Goal: Information Seeking & Learning: Learn about a topic

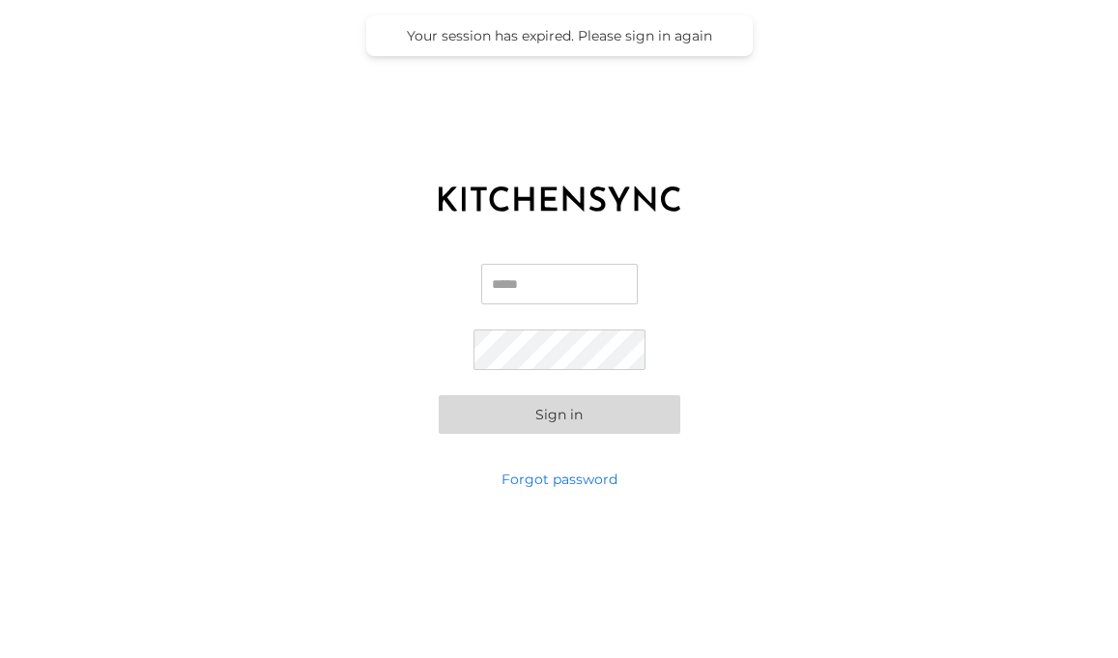
type input "**********"
click at [521, 413] on button "Sign in" at bounding box center [559, 414] width 241 height 39
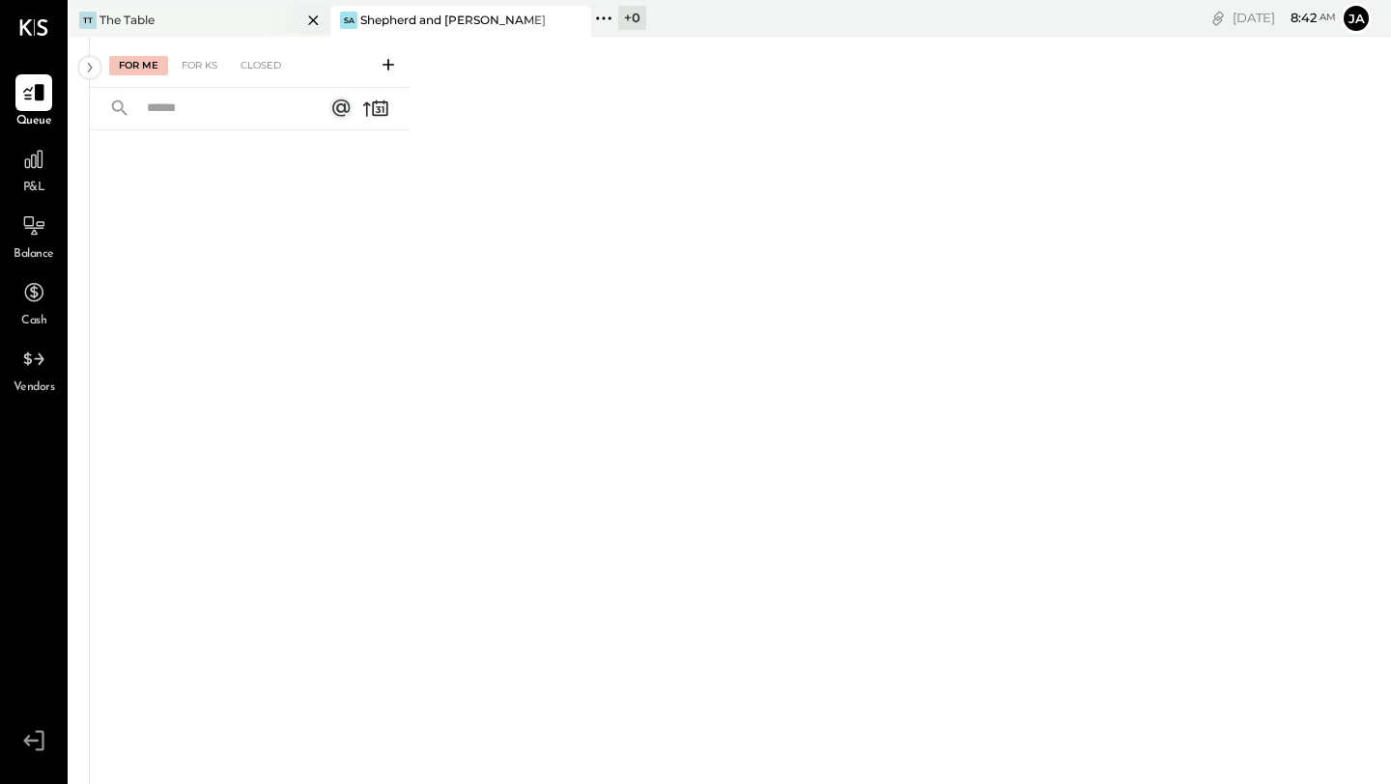
click at [235, 17] on div "TT The Table" at bounding box center [186, 20] width 232 height 17
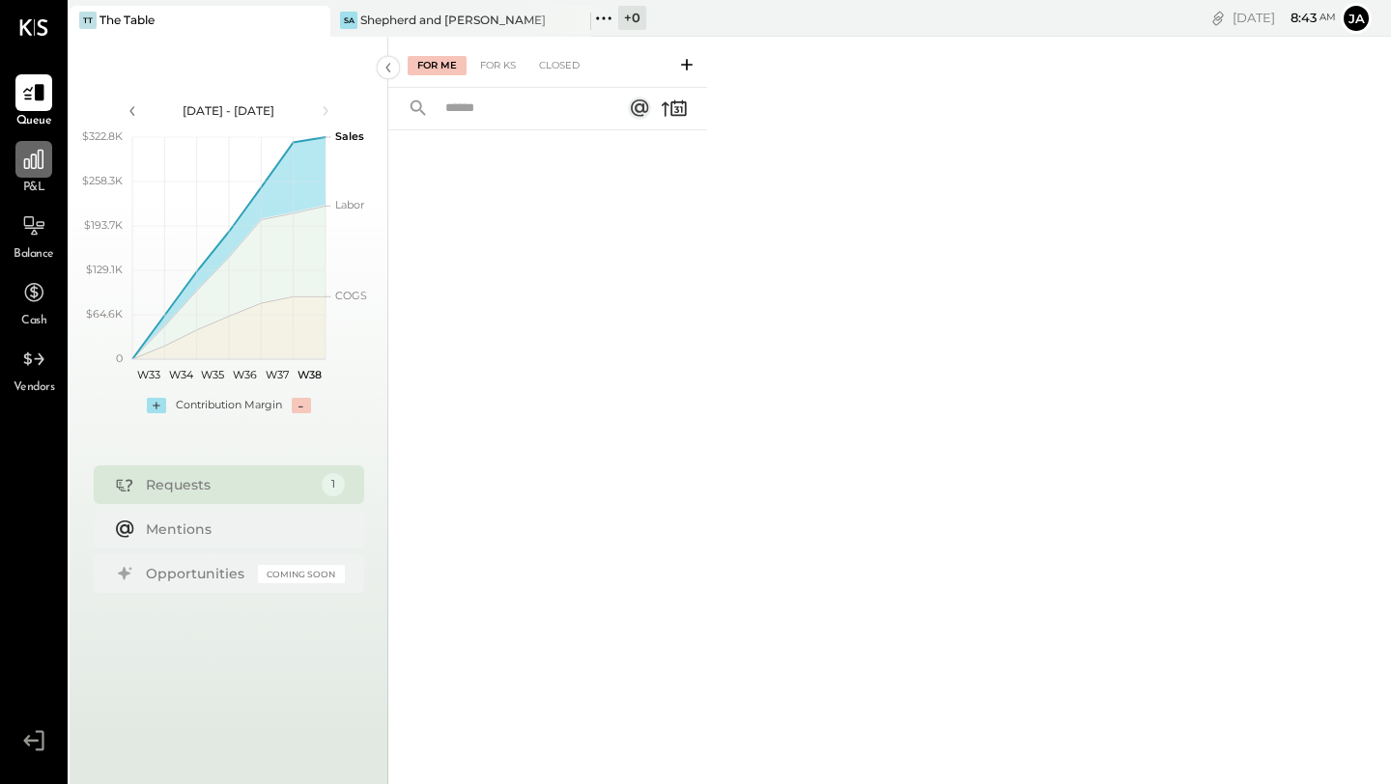
click at [33, 169] on icon at bounding box center [33, 159] width 25 height 25
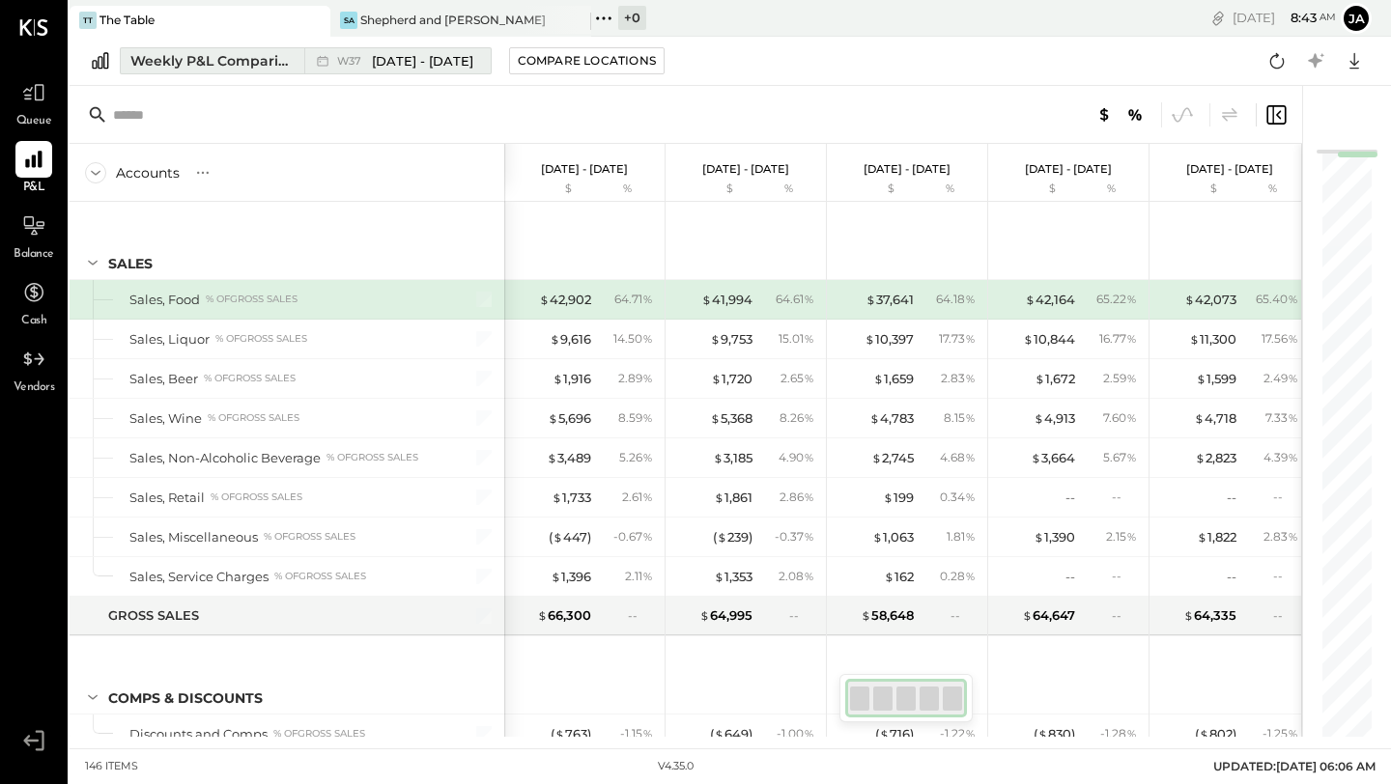
click at [367, 62] on div "W37 [DATE] - [DATE]" at bounding box center [405, 61] width 136 height 18
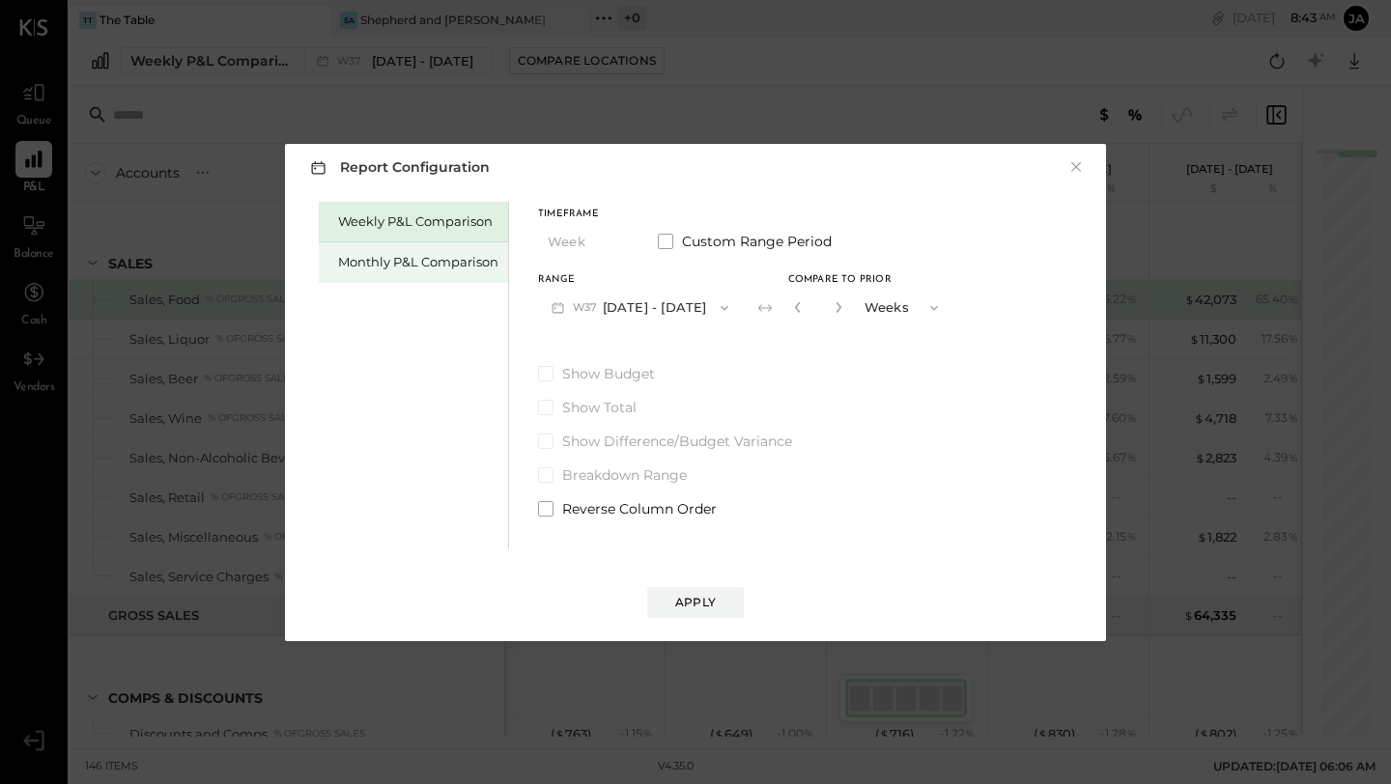
click at [455, 269] on div "Monthly P&L Comparison" at bounding box center [418, 262] width 160 height 18
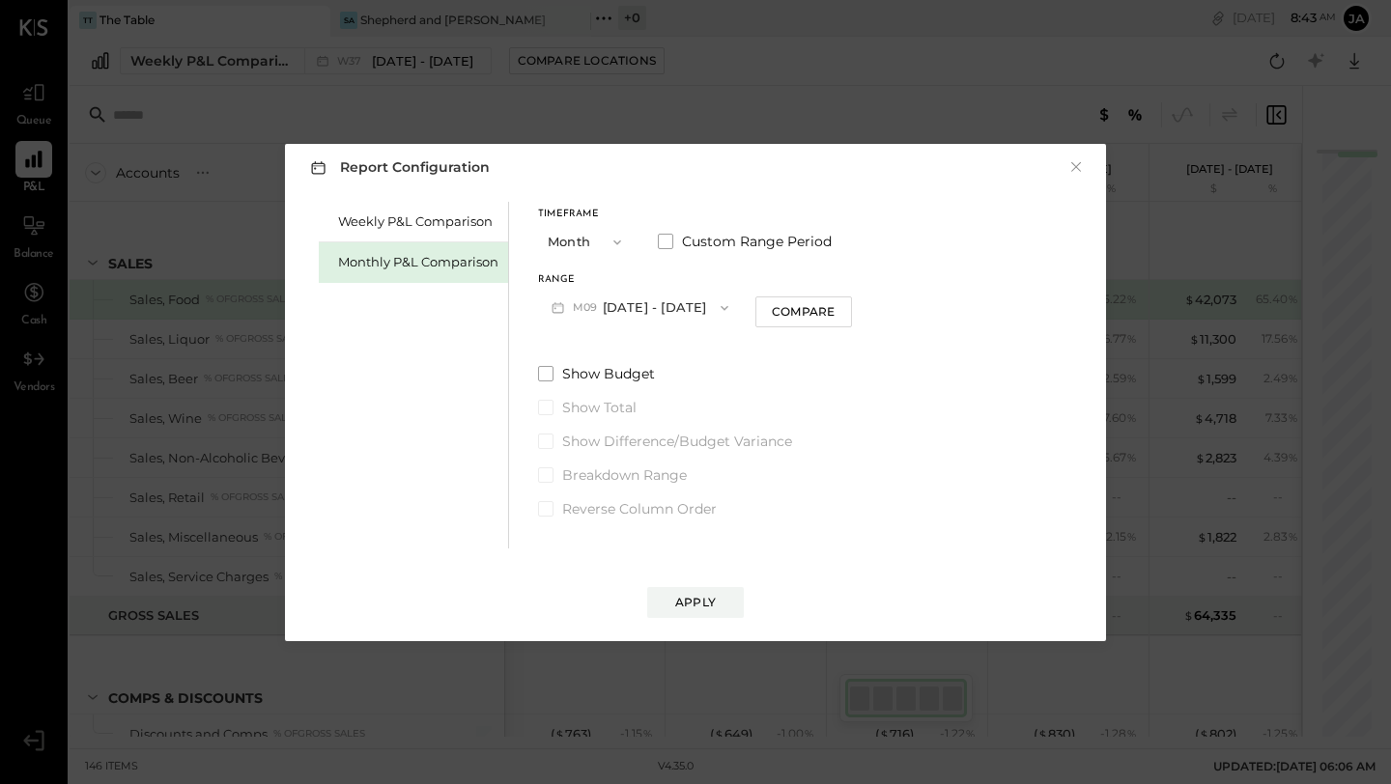
click at [559, 308] on icon "button" at bounding box center [558, 307] width 20 height 20
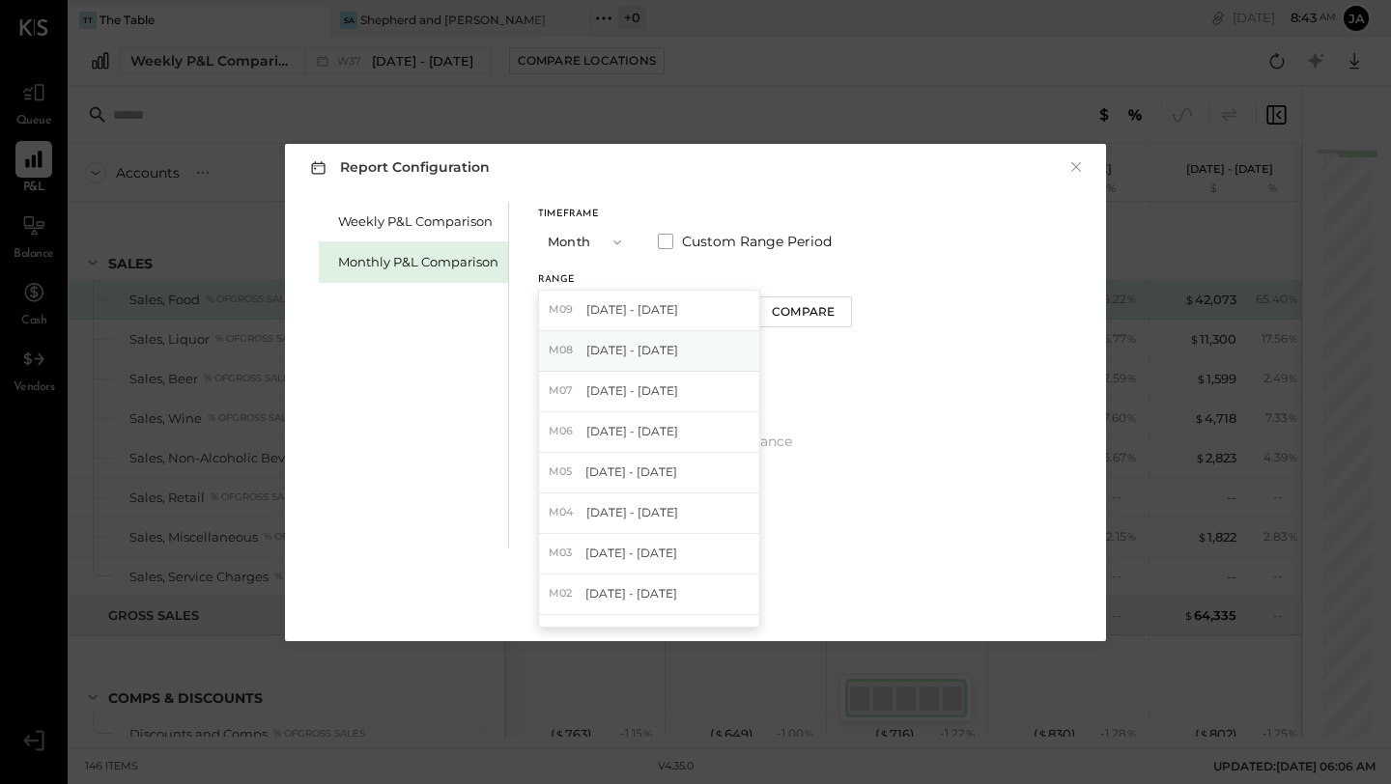
click at [586, 352] on span "[DATE] - [DATE]" at bounding box center [632, 350] width 92 height 16
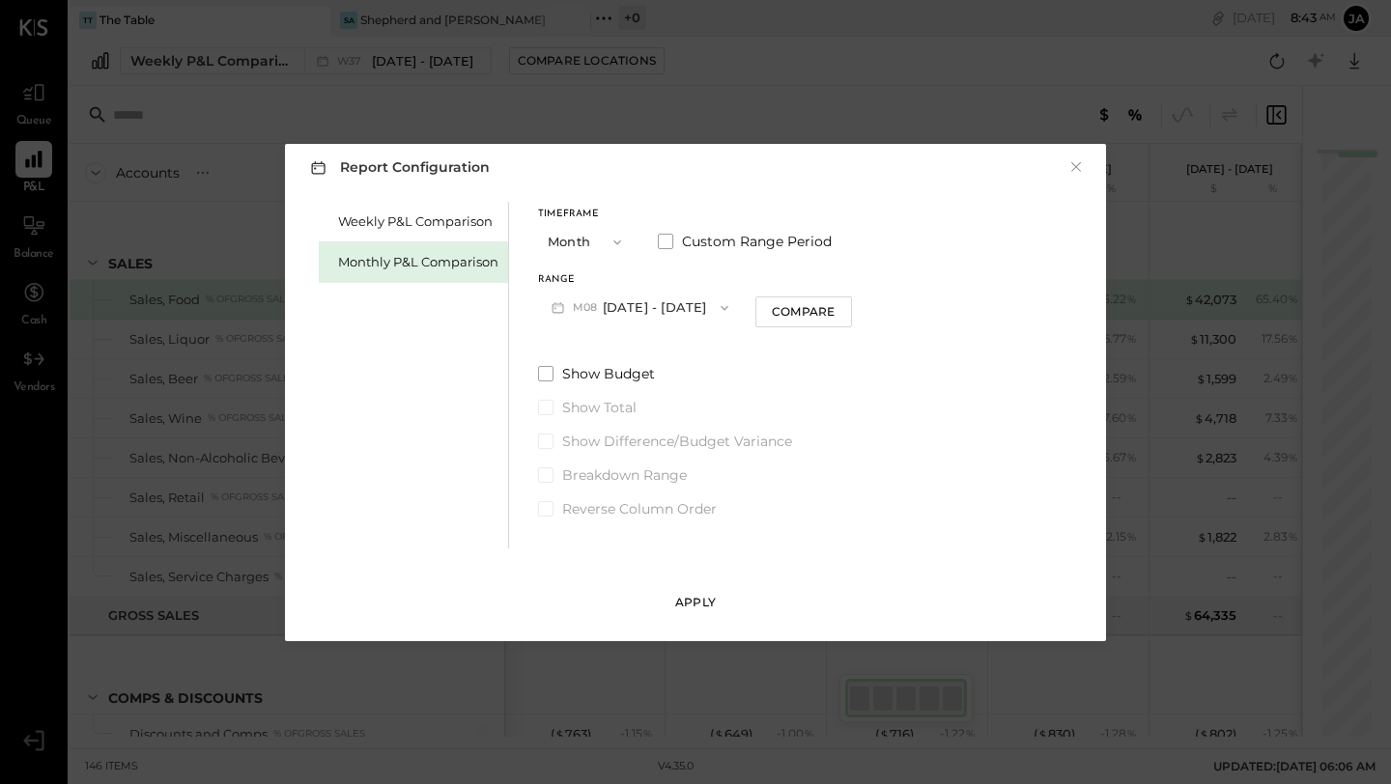
click at [700, 604] on div "Apply" at bounding box center [695, 602] width 41 height 16
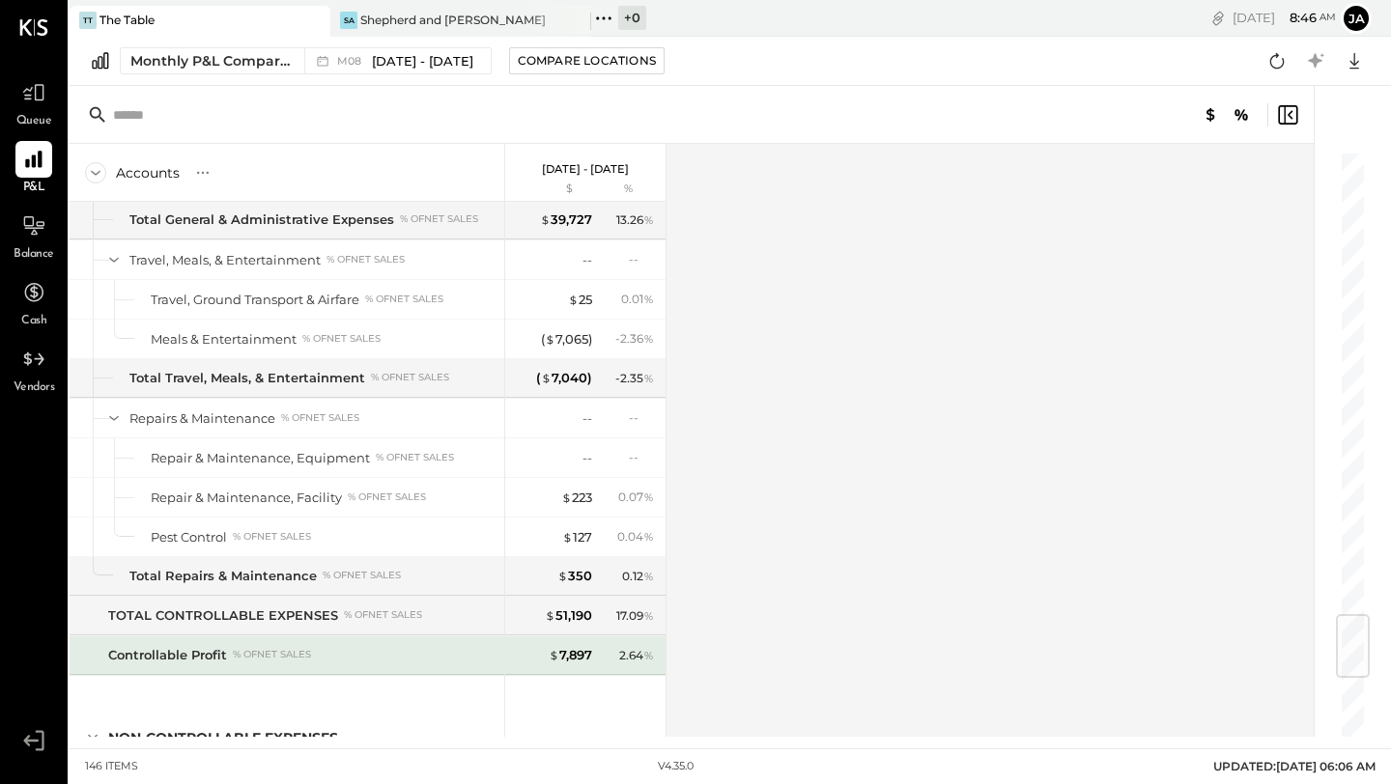
scroll to position [3908, 0]
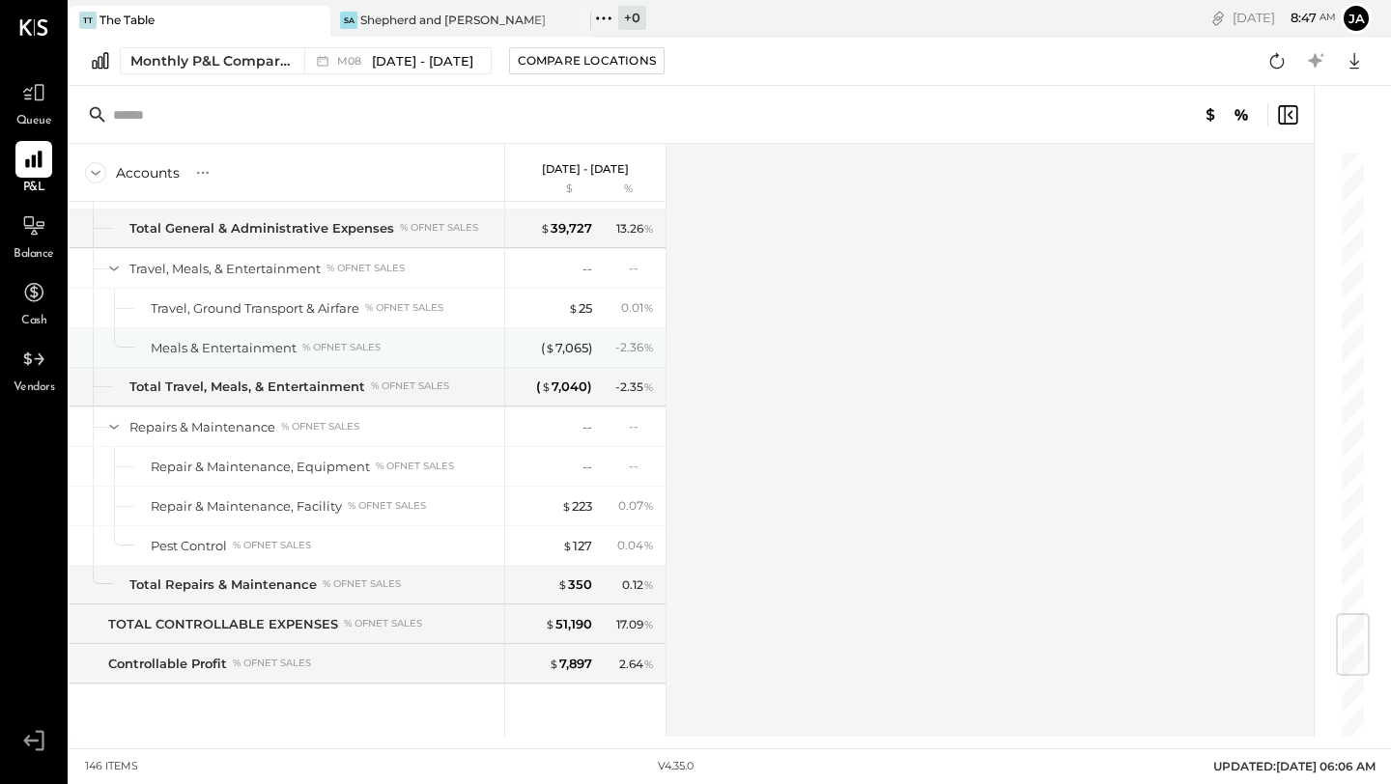
click at [311, 344] on div "% of NET SALES" at bounding box center [341, 348] width 78 height 14
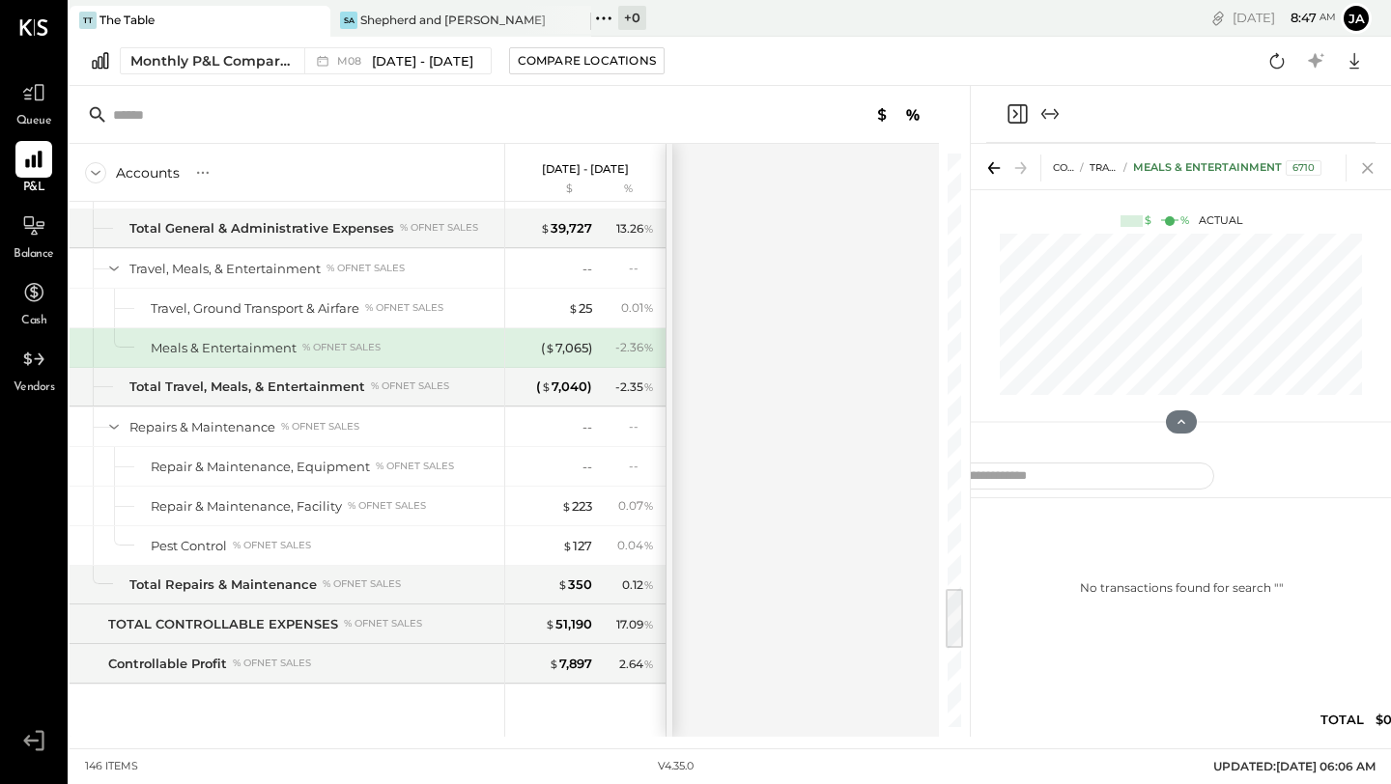
click at [1117, 164] on icon at bounding box center [1367, 168] width 11 height 11
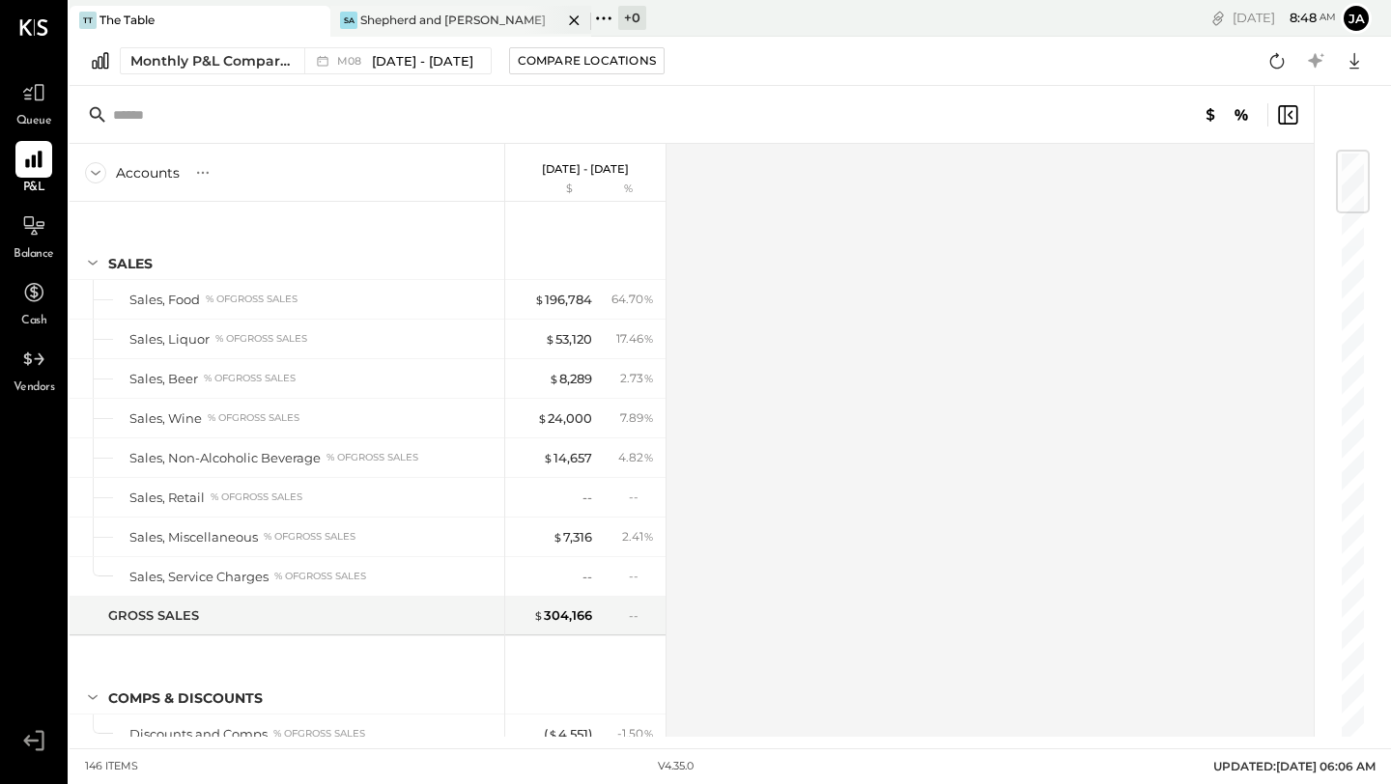
click at [426, 12] on div "Shepherd and [PERSON_NAME]" at bounding box center [452, 20] width 185 height 16
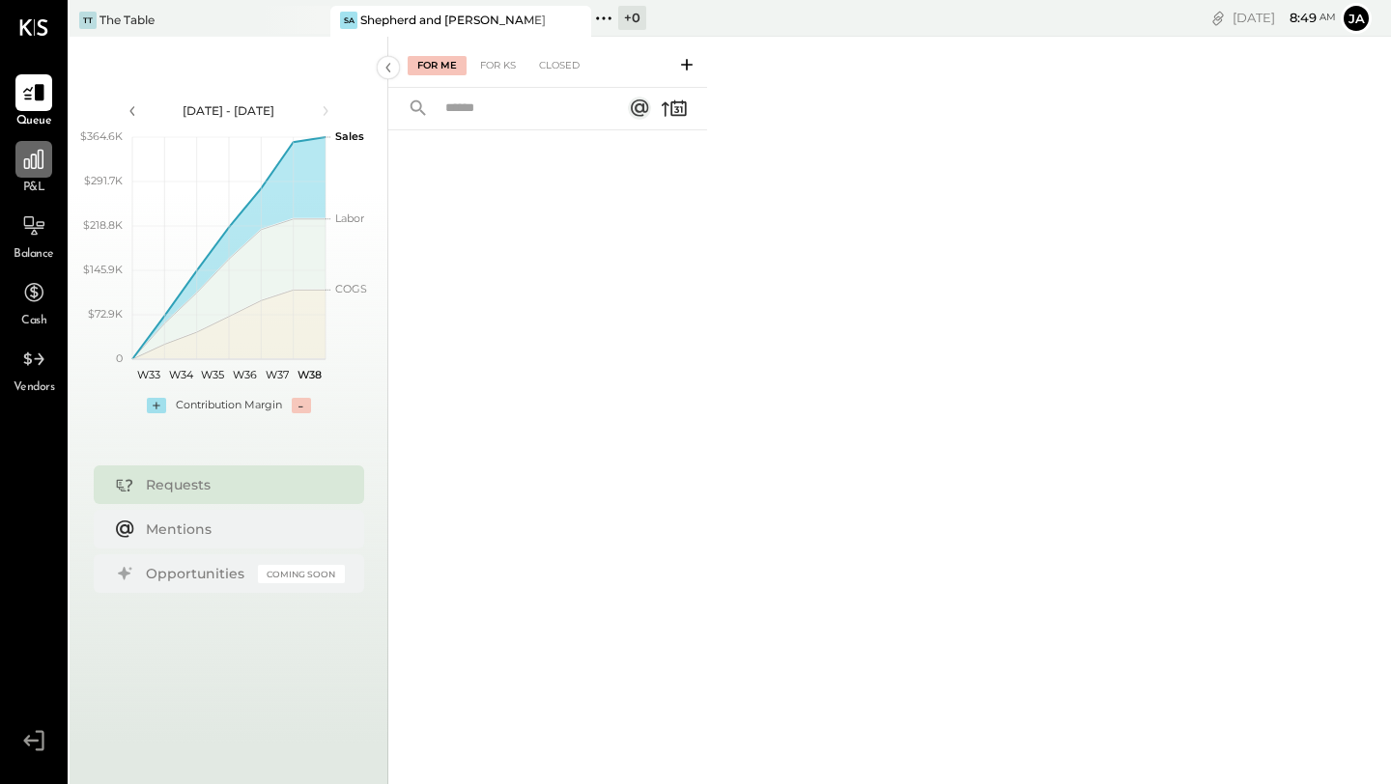
click at [41, 167] on icon at bounding box center [33, 159] width 25 height 25
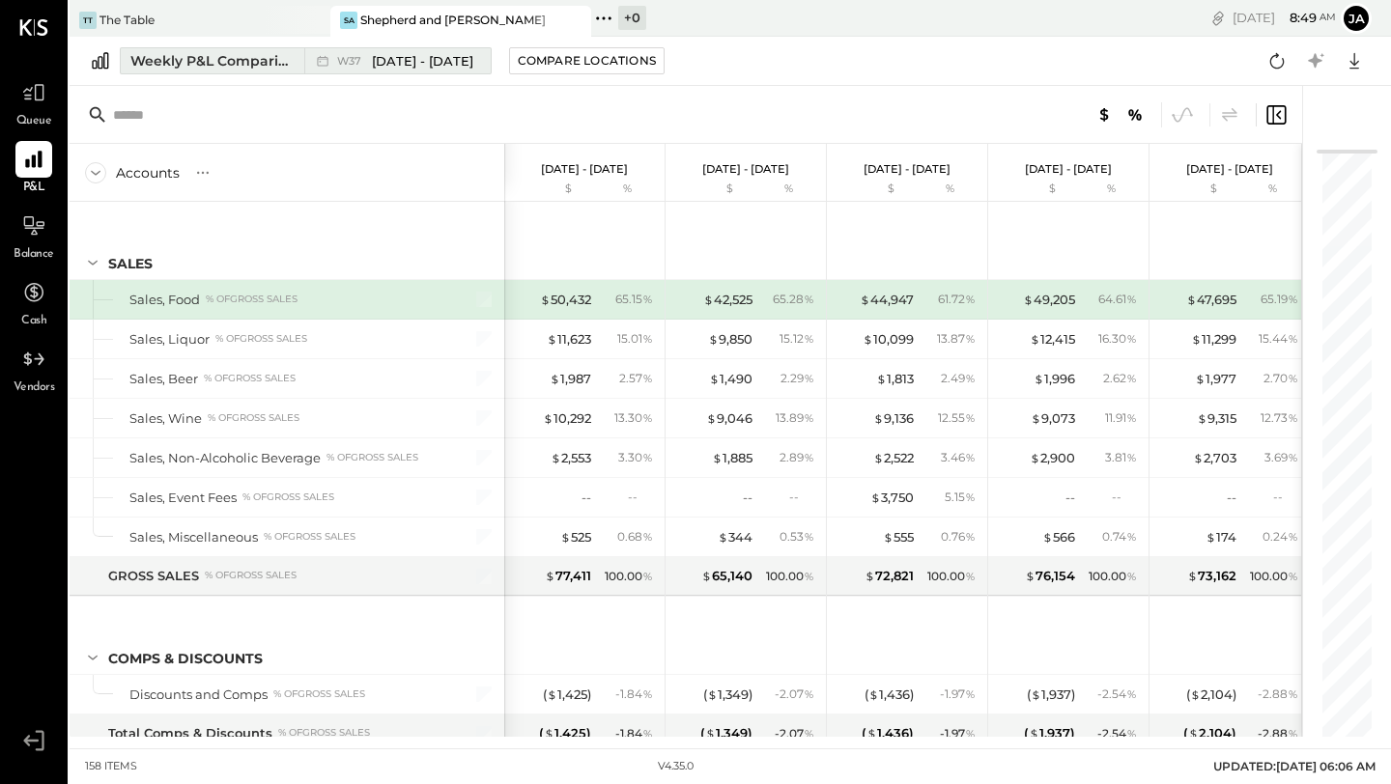
click at [353, 68] on div "W37 [DATE] - [DATE]" at bounding box center [405, 61] width 136 height 18
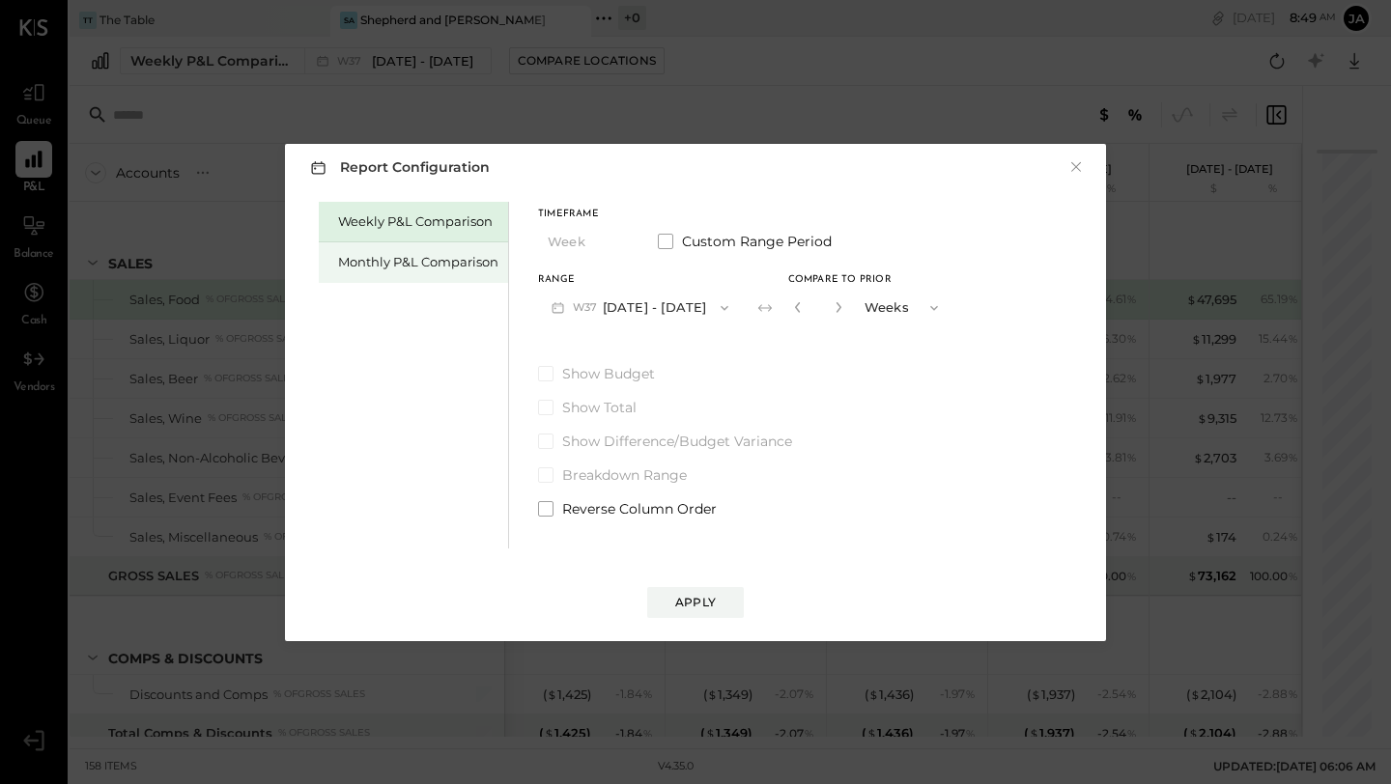
click at [427, 258] on div "Monthly P&L Comparison" at bounding box center [418, 262] width 160 height 18
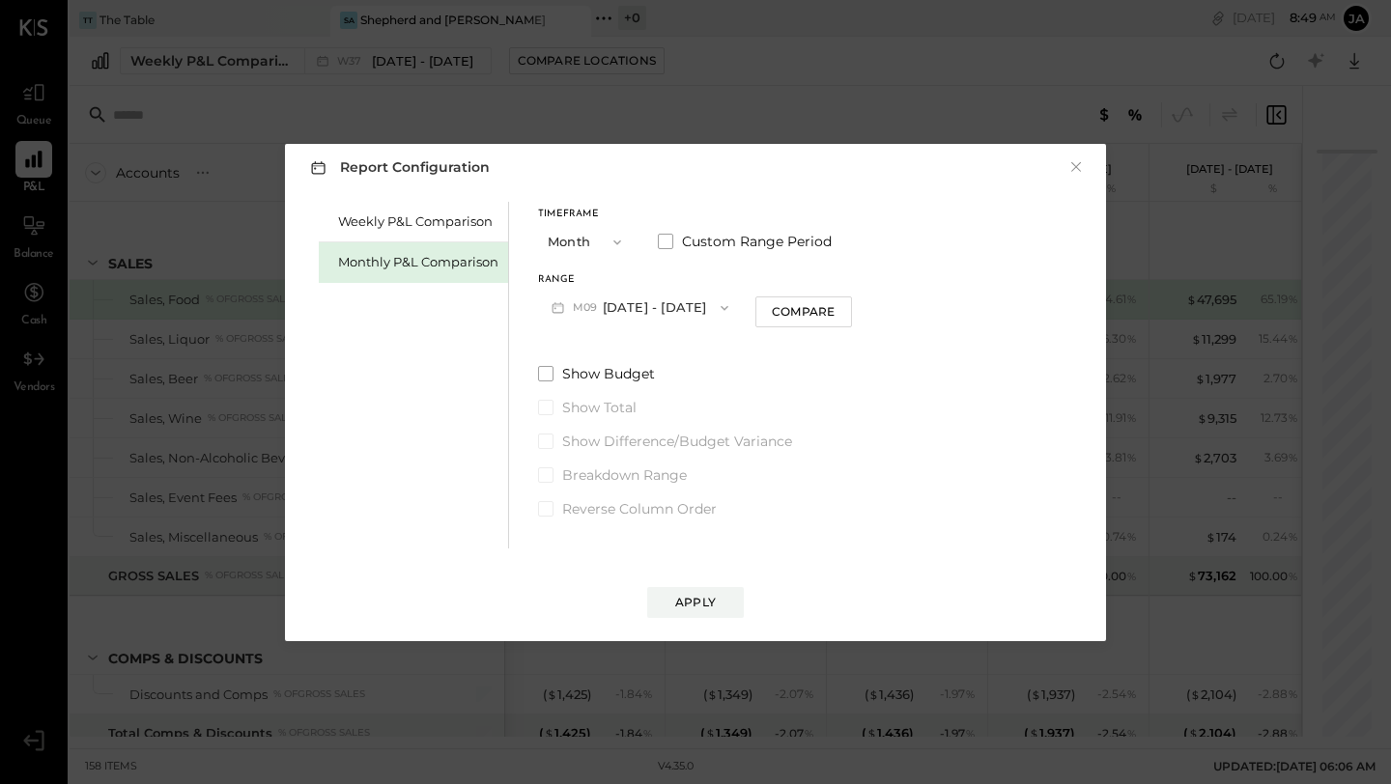
click at [566, 302] on icon "button" at bounding box center [558, 307] width 20 height 20
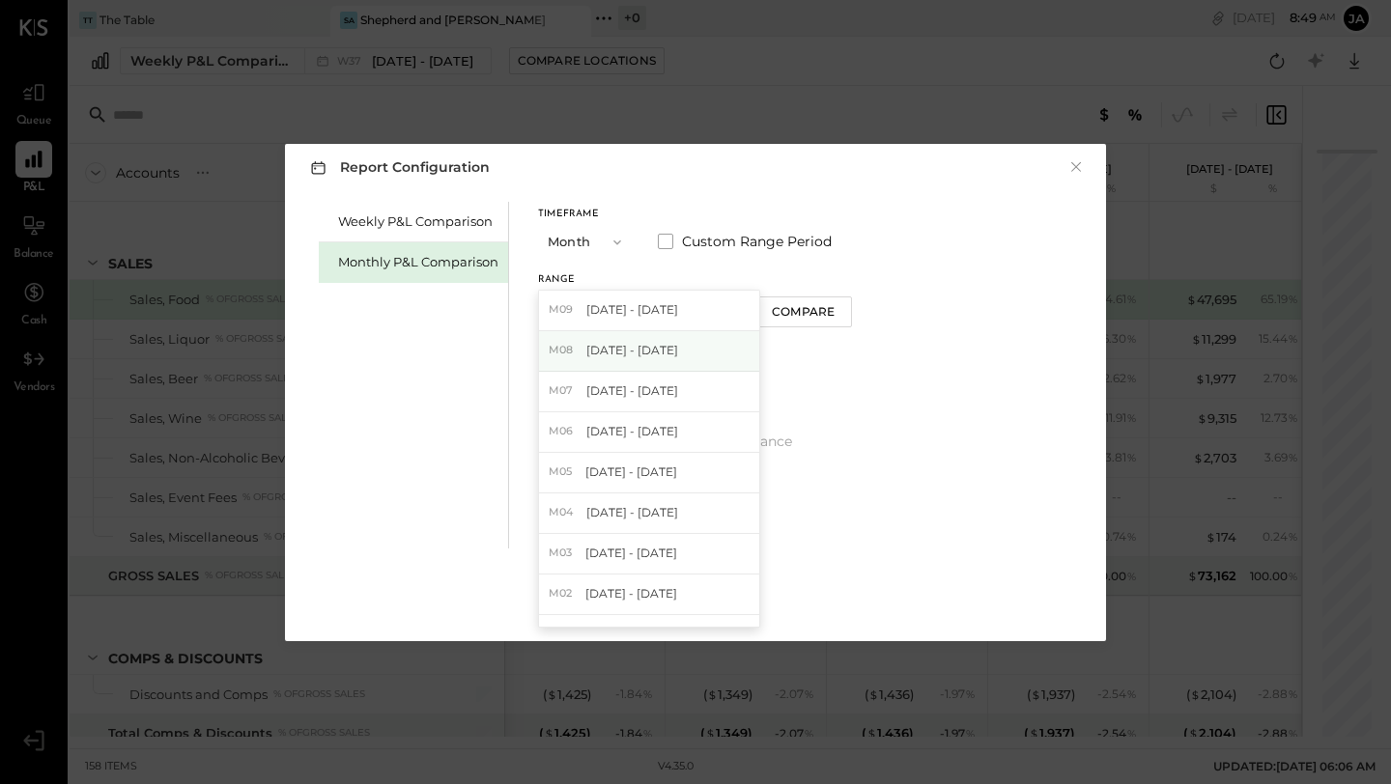
click at [586, 346] on span "[DATE] - [DATE]" at bounding box center [632, 350] width 92 height 16
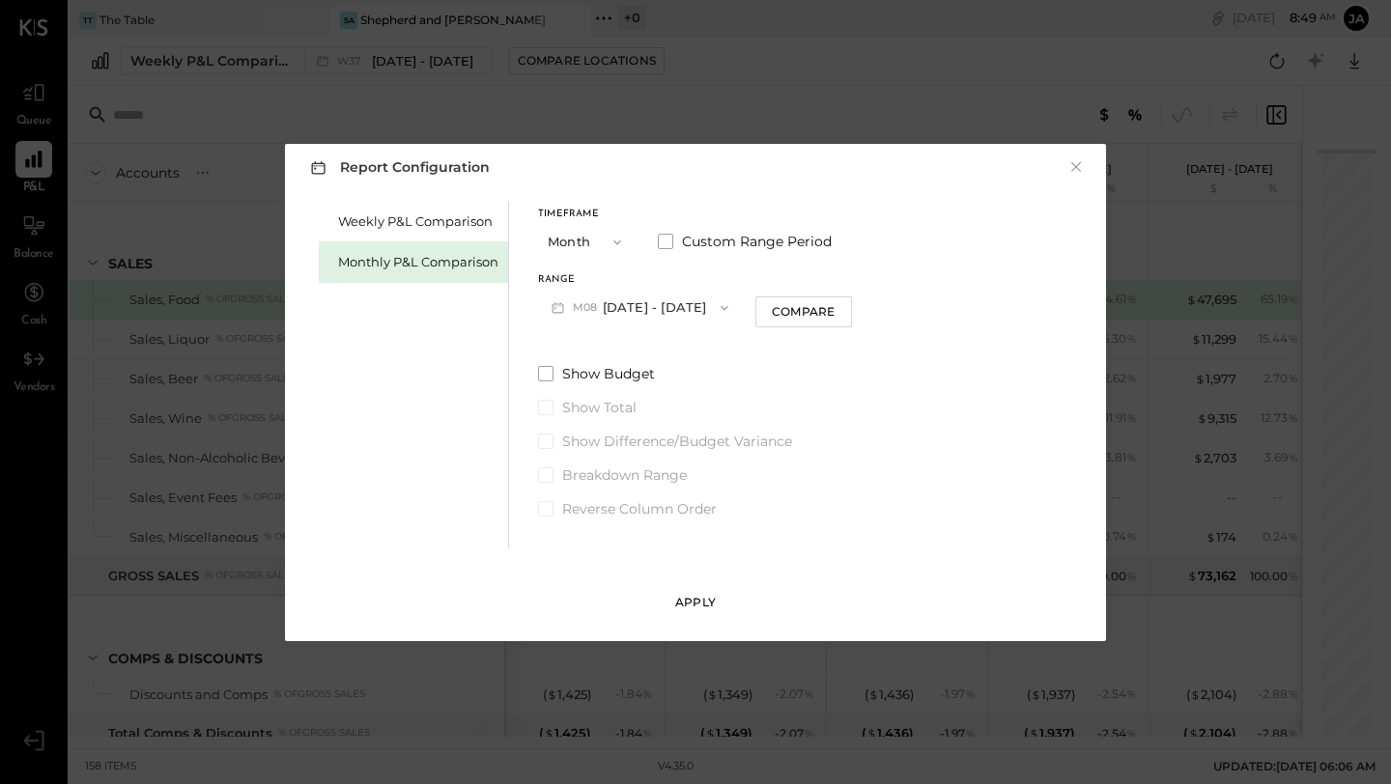
click at [696, 607] on div "Apply" at bounding box center [695, 602] width 41 height 16
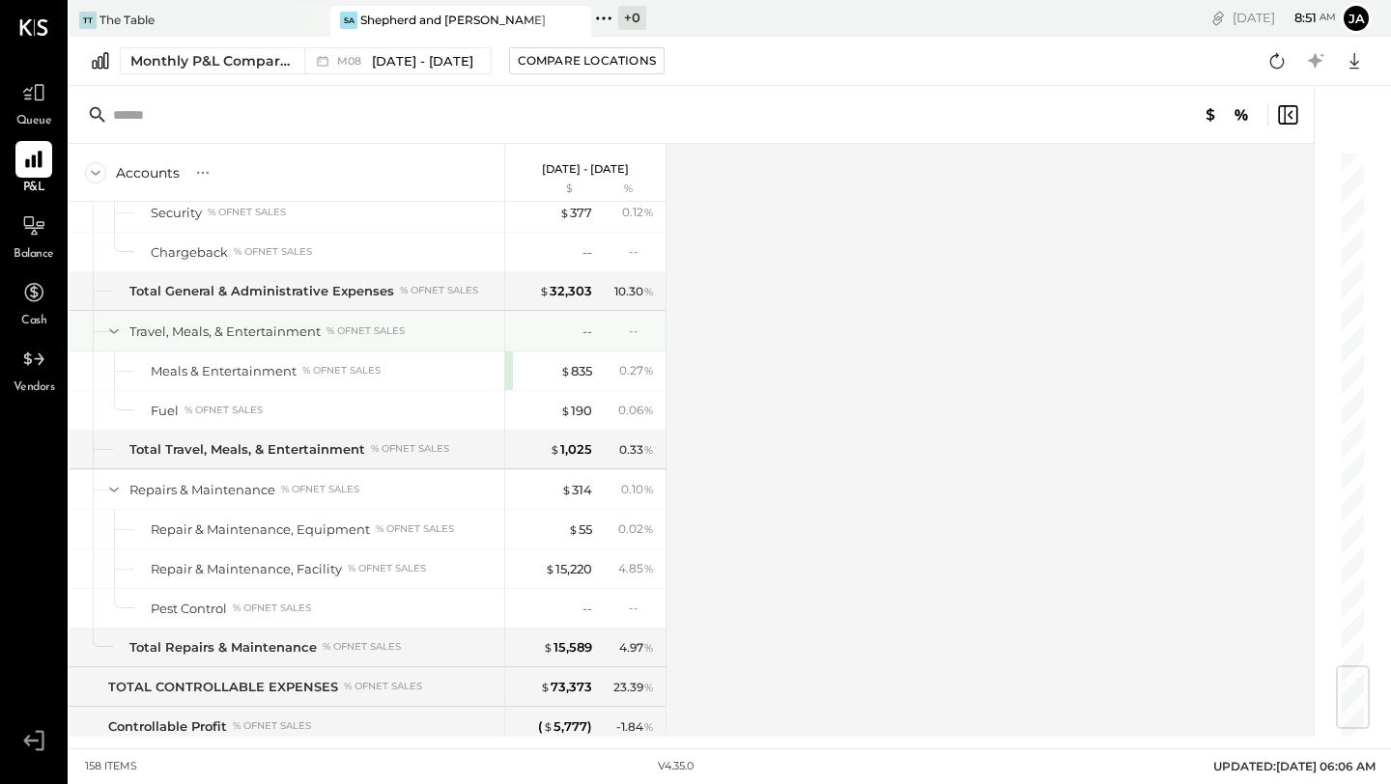
scroll to position [4357, 0]
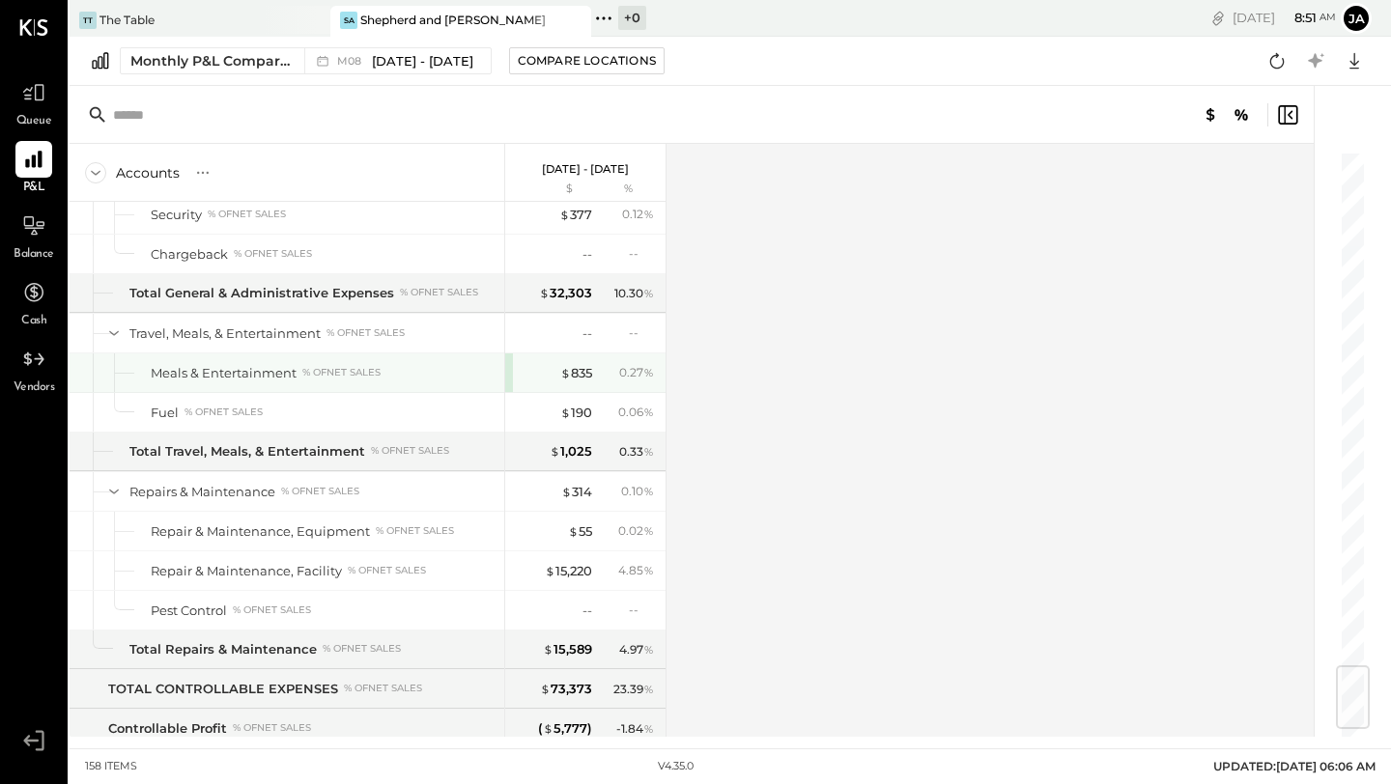
click at [312, 374] on div "% of NET SALES" at bounding box center [341, 373] width 78 height 14
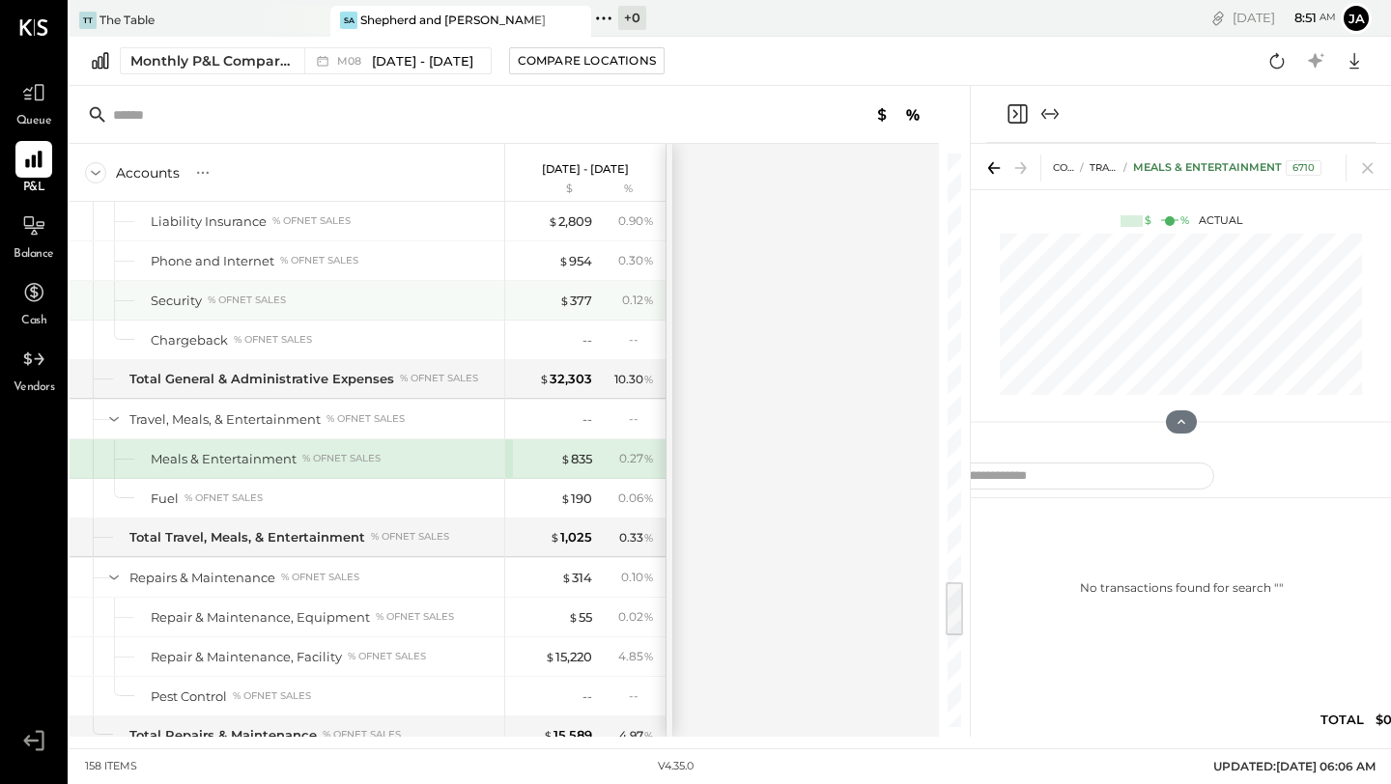
scroll to position [4251, 0]
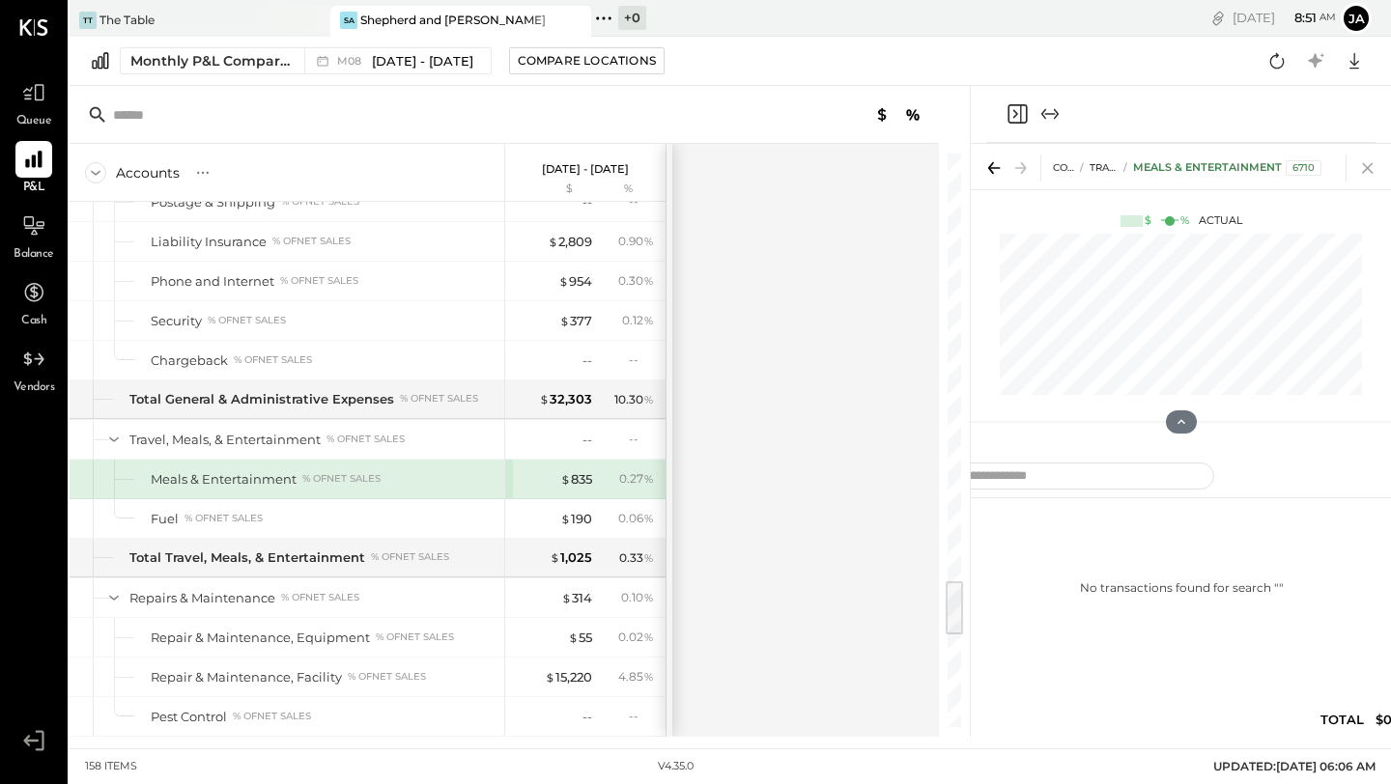
click at [1117, 163] on icon at bounding box center [1367, 168] width 27 height 27
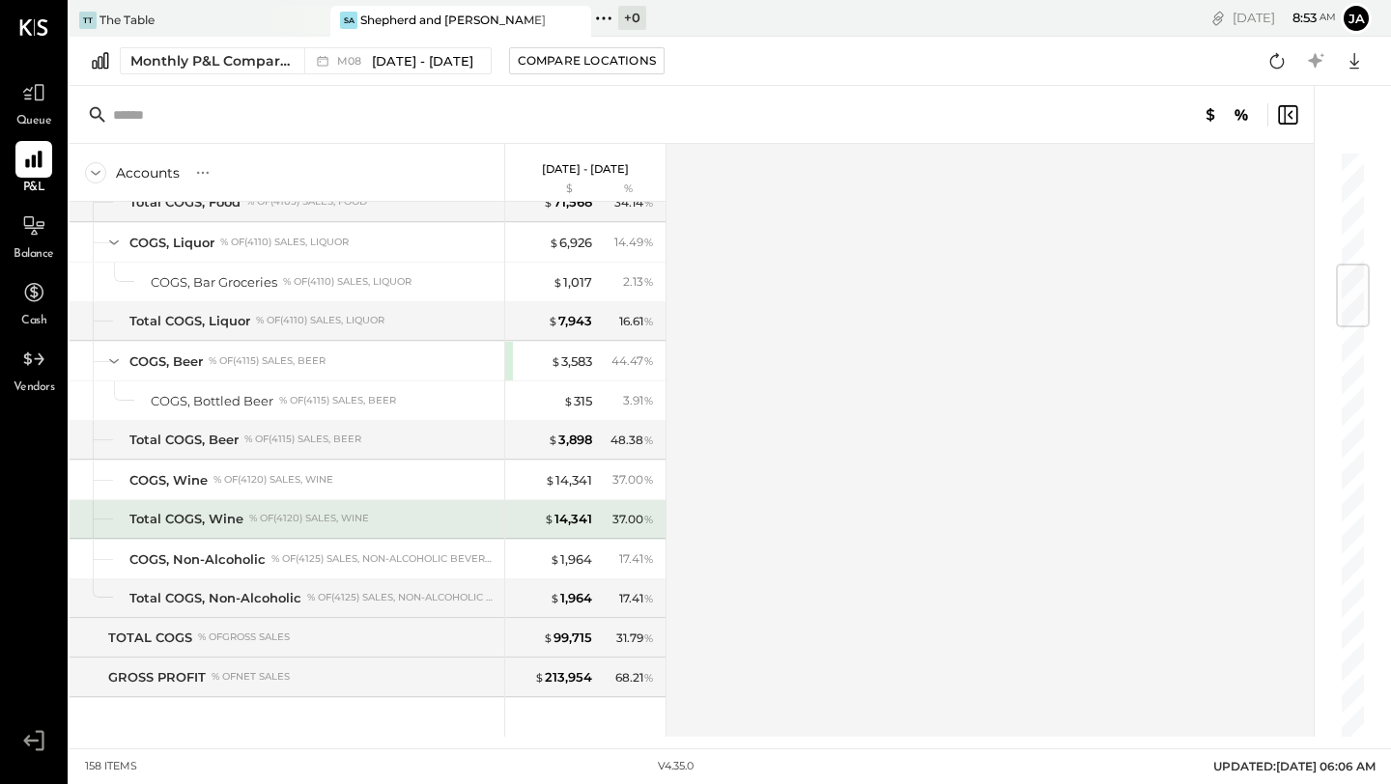
scroll to position [961, 0]
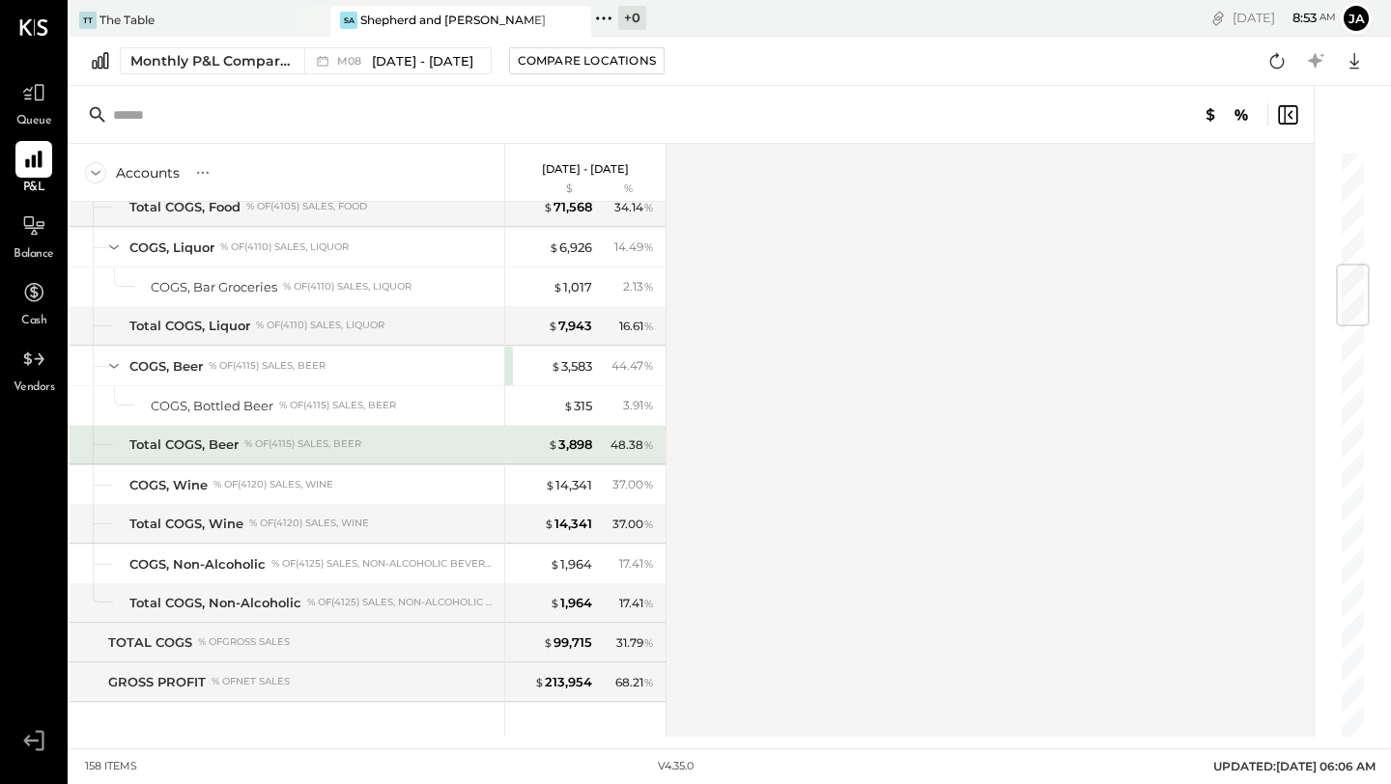
click at [278, 439] on div "% of (4115) Sales, Beer" at bounding box center [302, 445] width 117 height 14
